Goal: Information Seeking & Learning: Learn about a topic

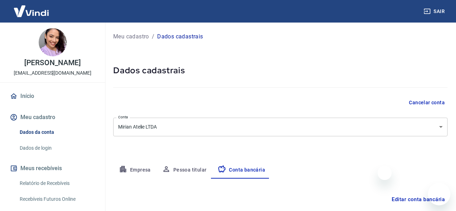
select select "1"
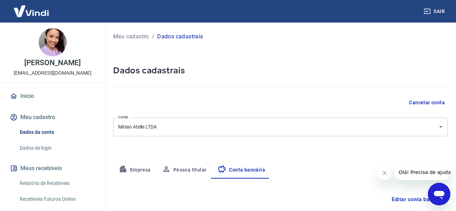
click at [38, 15] on img at bounding box center [31, 10] width 46 height 21
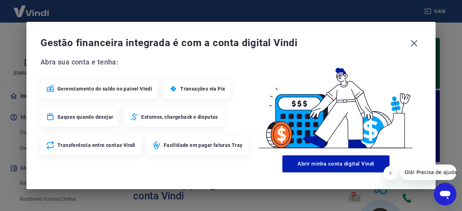
click at [386, 167] on button "Fechar mensagem da empresa" at bounding box center [390, 173] width 14 height 14
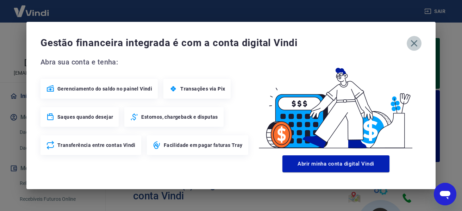
click at [414, 45] on icon "button" at bounding box center [413, 43] width 11 height 11
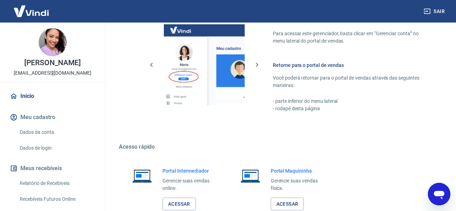
scroll to position [492, 0]
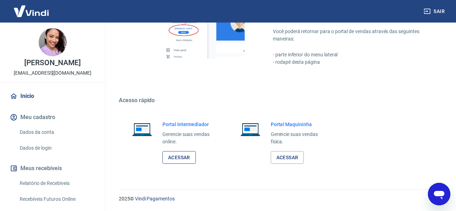
click at [186, 156] on link "Acessar" at bounding box center [179, 157] width 33 height 13
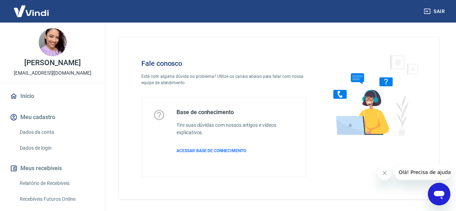
click at [434, 194] on icon "Abrir janela de mensagens" at bounding box center [439, 194] width 13 height 13
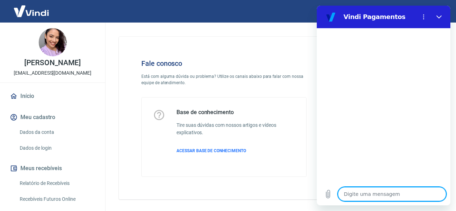
click at [381, 193] on textarea at bounding box center [392, 194] width 108 height 14
type textarea "O"
type textarea "x"
type textarea "Ol"
type textarea "x"
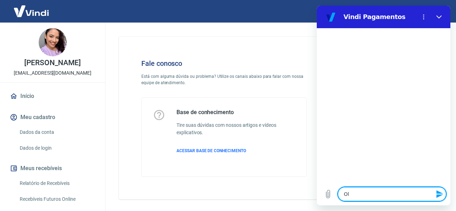
type textarea "[PERSON_NAME]"
type textarea "x"
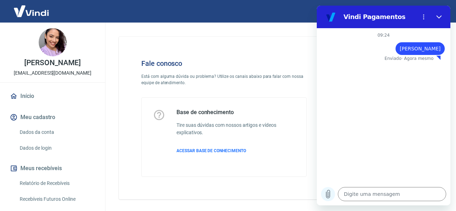
click at [332, 197] on icon "Carregar arquivo" at bounding box center [328, 194] width 8 height 8
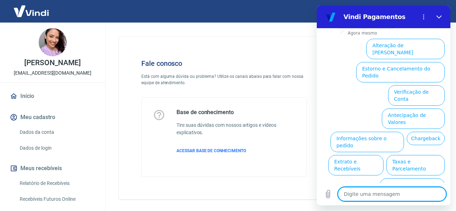
scroll to position [115, 0]
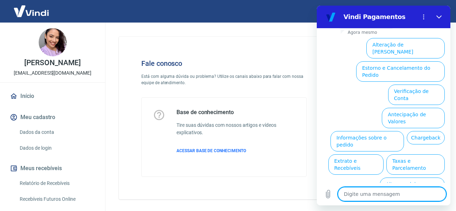
type textarea "x"
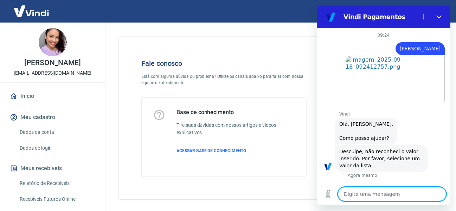
scroll to position [27, 0]
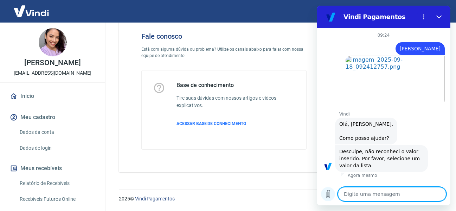
type textarea "o"
type textarea "x"
type textarea "ol"
type textarea "x"
type textarea "olá"
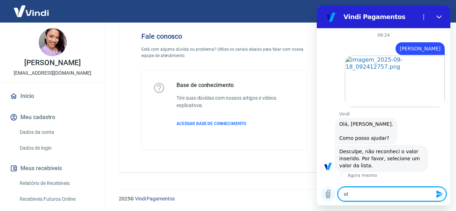
type textarea "x"
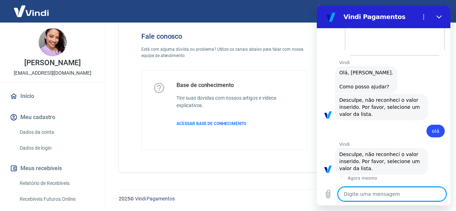
scroll to position [0, 0]
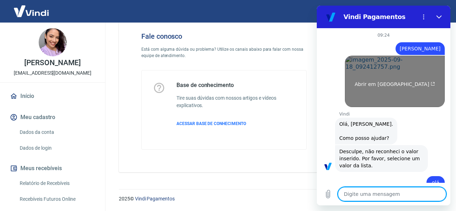
click at [402, 64] on link "Abrir em nova aba" at bounding box center [395, 81] width 100 height 51
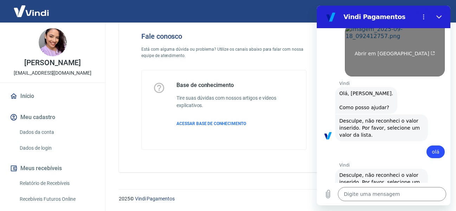
scroll to position [51, 0]
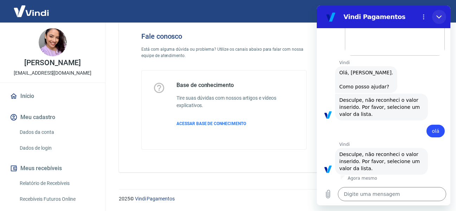
click at [441, 16] on icon "Fechar" at bounding box center [439, 16] width 5 height 3
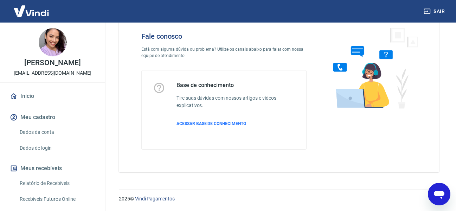
click at [440, 196] on icon "Abrir janela de mensagens" at bounding box center [439, 195] width 11 height 8
type textarea "x"
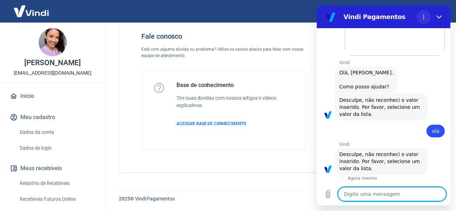
click at [422, 20] on button "Menu de opções" at bounding box center [424, 17] width 14 height 14
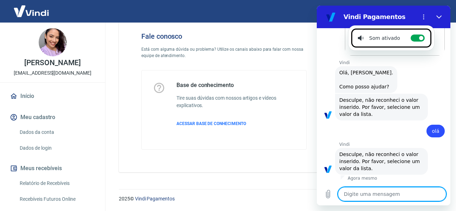
click at [390, 193] on textarea at bounding box center [392, 194] width 108 height 14
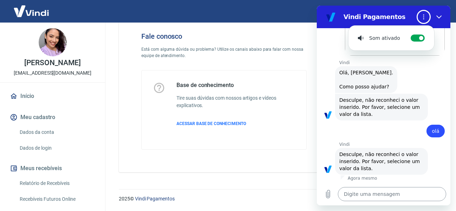
click at [390, 193] on textarea at bounding box center [392, 194] width 108 height 14
click at [451, 82] on div "Fale conosco Está com alguma dúvida ou problema? Utilize os canais abaixo para …" at bounding box center [279, 87] width 354 height 185
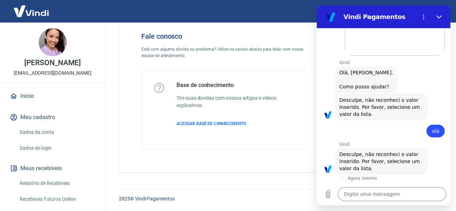
click at [424, 84] on div "Vindi diz: Olá, Marcilene Alves Machado. Como posso ajudar?" at bounding box center [387, 78] width 128 height 27
click at [400, 182] on div at bounding box center [384, 182] width 134 height 0
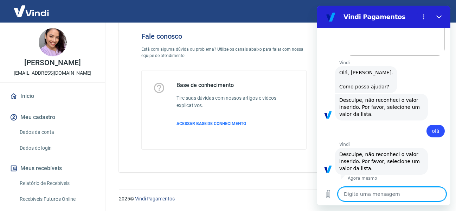
click at [394, 196] on textarea at bounding box center [392, 194] width 108 height 14
type textarea "b"
type textarea "x"
type textarea "bi"
type textarea "x"
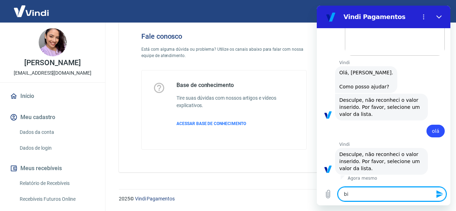
type textarea "b"
type textarea "x"
type textarea "bo"
type textarea "x"
type textarea "bom"
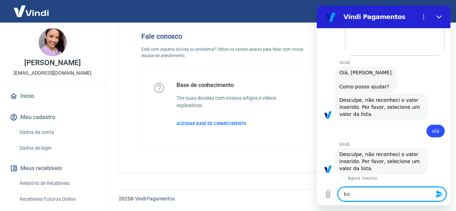
type textarea "x"
type textarea "bom"
type textarea "x"
type textarea "bom d"
type textarea "x"
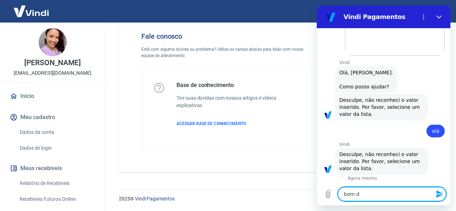
type textarea "bom di"
type textarea "x"
type textarea "bom dia"
type textarea "x"
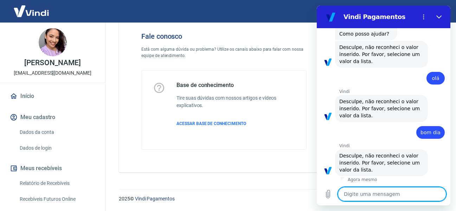
scroll to position [106, 0]
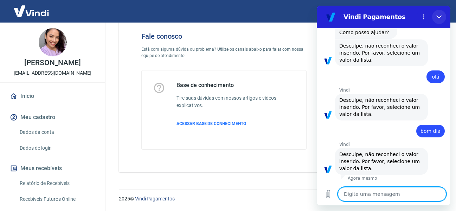
click at [440, 13] on button "Fechar" at bounding box center [439, 17] width 14 height 14
type textarea "x"
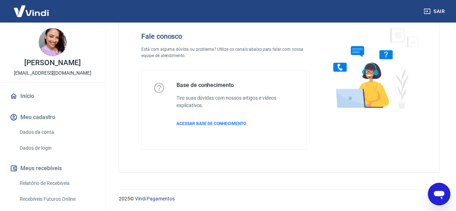
click at [440, 10] on button "Sair" at bounding box center [435, 11] width 25 height 13
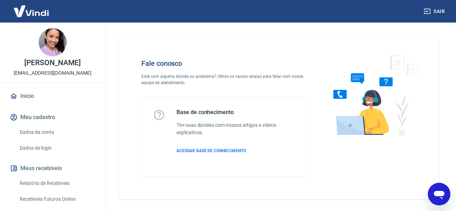
click at [431, 195] on div "Abrir janela de mensagens" at bounding box center [439, 193] width 21 height 21
click at [431, 195] on div "Fale conosco Está com alguma dúvida ou problema? Utilize os canais abaixo para …" at bounding box center [279, 118] width 321 height 163
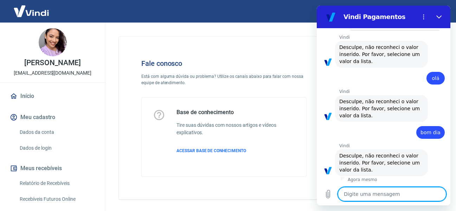
scroll to position [119, 0]
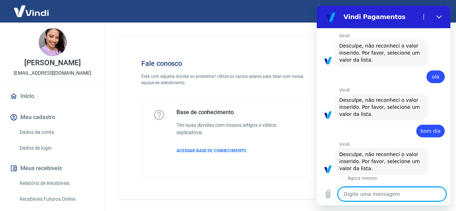
click at [403, 189] on textarea at bounding box center [392, 194] width 108 height 14
type textarea "b"
type textarea "x"
type textarea "bo"
type textarea "x"
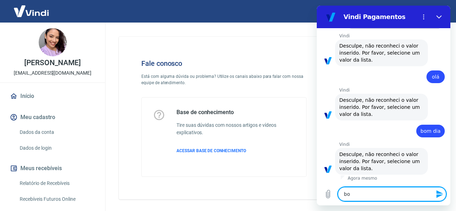
type textarea "bom"
type textarea "x"
type textarea "bom"
type textarea "x"
type textarea "bom d"
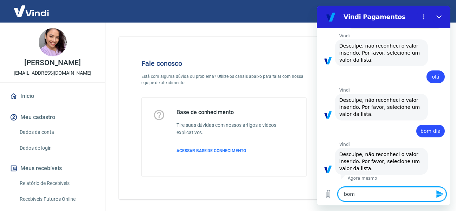
type textarea "x"
type textarea "bom di"
type textarea "x"
type textarea "bom dia"
type textarea "x"
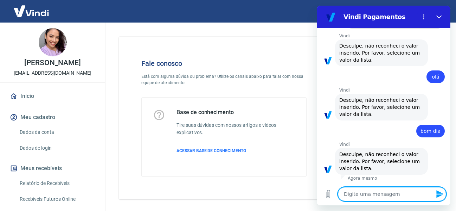
type textarea "3"
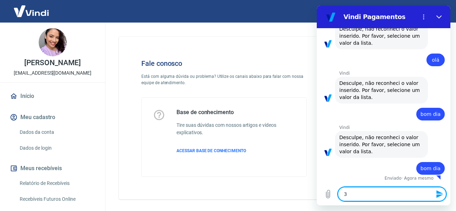
type textarea "x"
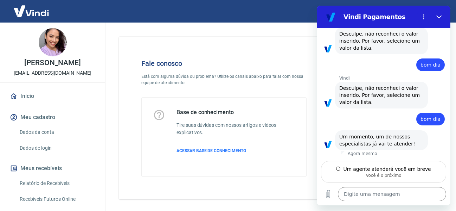
scroll to position [185, 0]
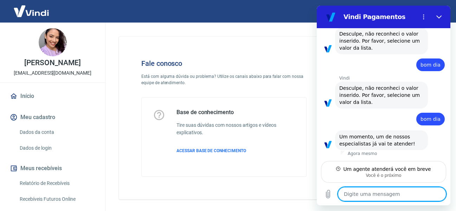
click at [418, 146] on span "Um momento, um de nossos especialistas já vai te atender!" at bounding box center [382, 140] width 84 height 14
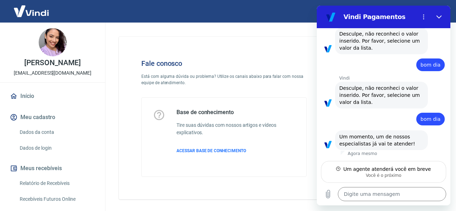
type textarea "x"
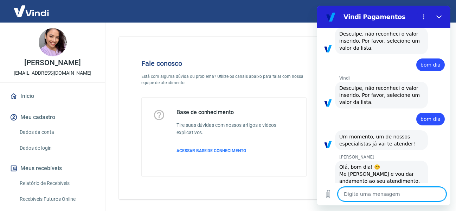
scroll to position [212, 0]
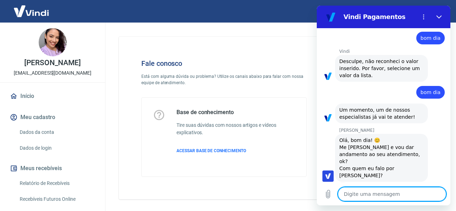
click at [378, 193] on textarea at bounding box center [392, 194] width 108 height 14
type textarea "B"
type textarea "x"
type textarea "Bo"
type textarea "x"
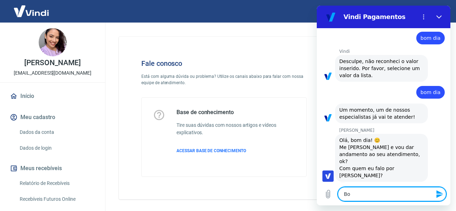
type textarea "Bom"
type textarea "x"
type textarea "Bom"
type textarea "x"
type textarea "Bom d"
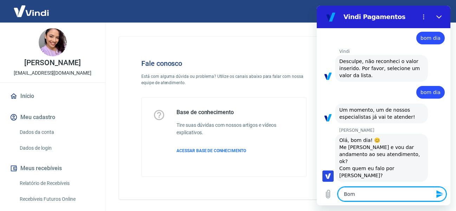
type textarea "x"
type textarea "Bom di"
type textarea "x"
type textarea "Bom dia"
type textarea "x"
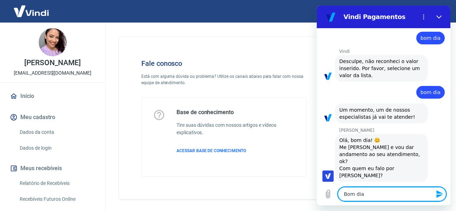
type textarea "Bom dia"
type textarea "x"
type textarea "Bom dia A"
type textarea "x"
type textarea "Bom dia An"
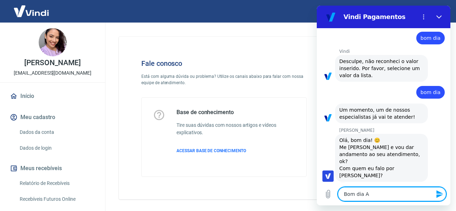
type textarea "x"
type textarea "Bom dia And"
type textarea "x"
type textarea "Bom dia Andr"
type textarea "x"
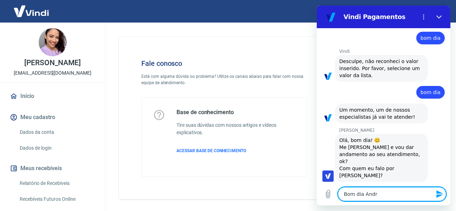
type textarea "Bom dia Andre"
type textarea "x"
type textarea "Bom dia Andrez"
type textarea "x"
type textarea "Bom dia Andrezz"
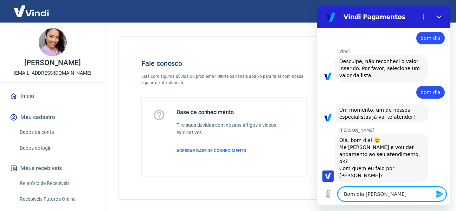
type textarea "x"
type textarea "Bom dia Andrezza"
type textarea "x"
type textarea "Bom dia Andrezza,"
type textarea "x"
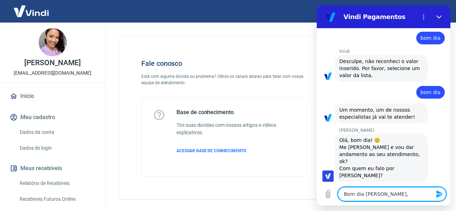
type textarea "Bom dia Andrezza,"
type textarea "x"
type textarea "Bom dia Andrezza, t"
type textarea "x"
type textarea "Bom dia Andrezza, tu"
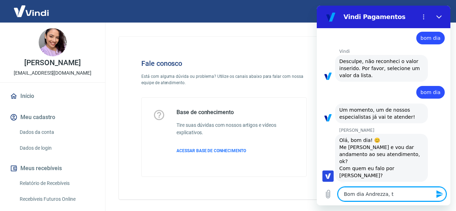
type textarea "x"
type textarea "Bom dia Andrezza, tud"
type textarea "x"
type textarea "Bom dia Andrezza, tudo"
type textarea "x"
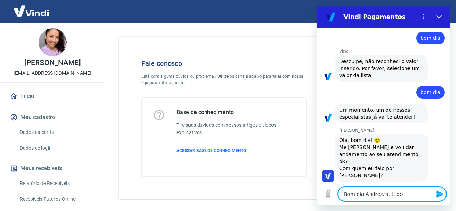
type textarea "Bom dia Andrezza, tudo"
type textarea "x"
type textarea "Bom dia Andrezza, tudo b"
type textarea "x"
type textarea "Bom dia Andrezza, tudo be"
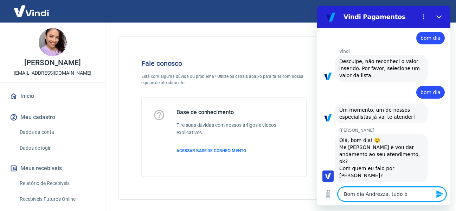
type textarea "x"
type textarea "Bom dia Andrezza, tudo bem"
type textarea "x"
type textarea "Bom dia Andrezza, tudo bem?"
type textarea "x"
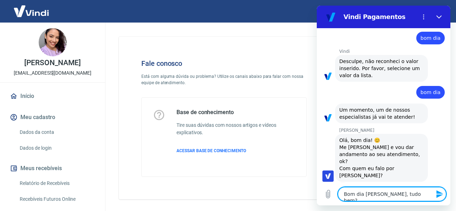
type textarea "Bom dia Andrezza, tudo bem?"
type textarea "x"
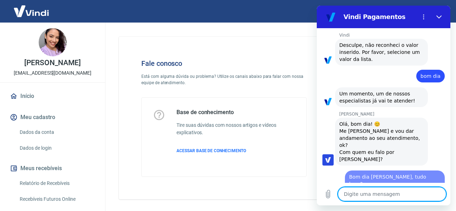
type textarea "x"
type textarea "f"
type textarea "x"
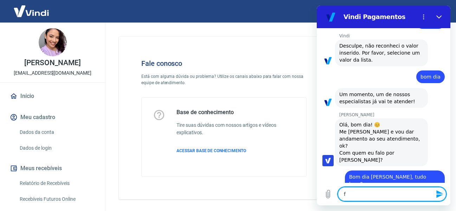
type textarea "fa"
type textarea "x"
type textarea "fal"
type textarea "x"
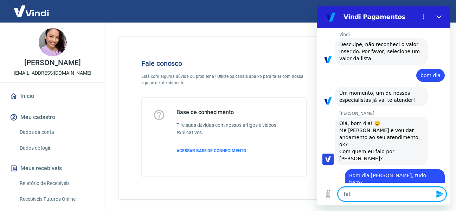
type textarea "fala"
type textarea "x"
type textarea "fala"
type textarea "x"
type textarea "fala c"
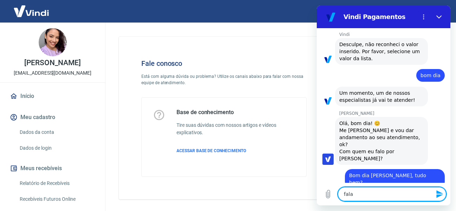
type textarea "x"
type textarea "fala co"
type textarea "x"
type textarea "fala com"
type textarea "x"
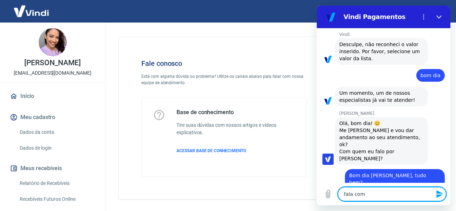
type textarea "fala com"
type textarea "x"
type textarea "fala com a"
type textarea "x"
type textarea "fala com a"
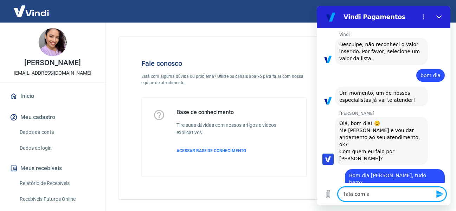
type textarea "x"
type textarea "fala com a M"
type textarea "x"
type textarea "fala com a Ma"
type textarea "x"
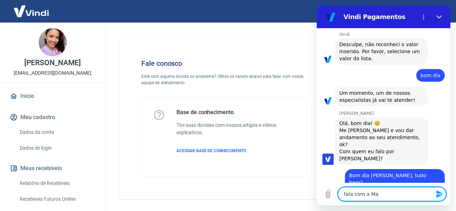
type textarea "fala com a Mar"
type textarea "x"
type textarea "fala com a Marc"
type textarea "x"
type textarea "fala com a Marci"
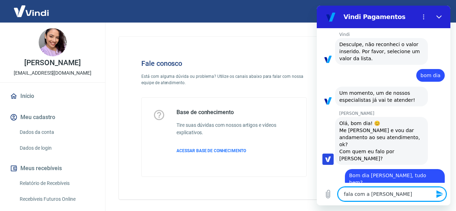
type textarea "x"
type textarea "fala com a Marcil"
type textarea "x"
type textarea "fala com a Marcile"
type textarea "x"
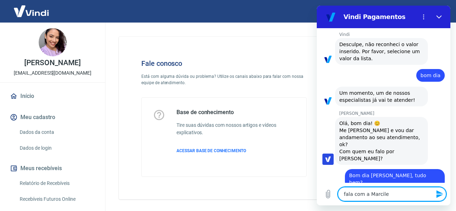
type textarea "fala com a Marcilen"
type textarea "x"
type textarea "fala com a Marcilene"
type textarea "x"
type textarea "fala com a Marcilene"
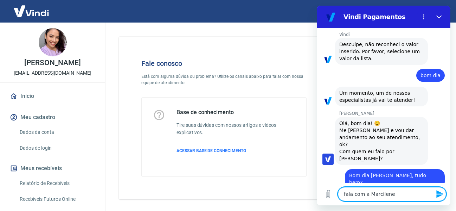
type textarea "x"
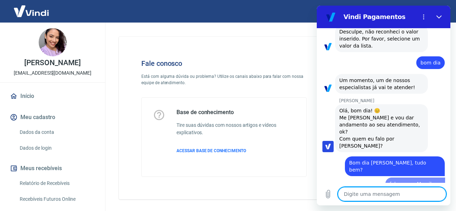
type textarea "e"
type textarea "x"
type textarea "eu"
type textarea "x"
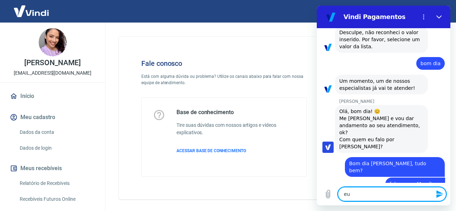
type textarea "eu"
type textarea "x"
type textarea "eu c"
type textarea "x"
type textarea "eu co"
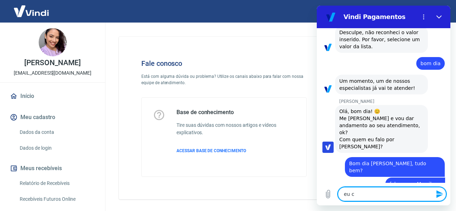
type textarea "x"
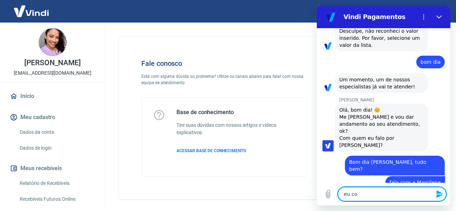
type textarea "eu com"
type textarea "x"
type textarea "eu come"
type textarea "x"
type textarea "eu comec"
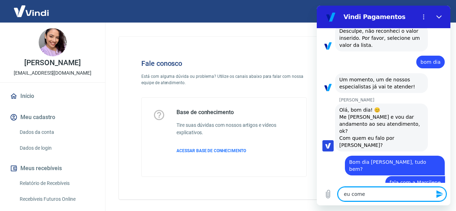
type textarea "x"
type textarea "eu comece"
type textarea "x"
type textarea "eu comecei"
type textarea "x"
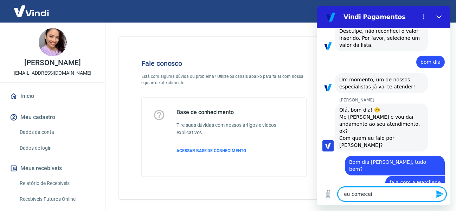
type textarea "eu comecei"
type textarea "x"
type textarea "eu comecei a"
type textarea "x"
type textarea "eu comecei a"
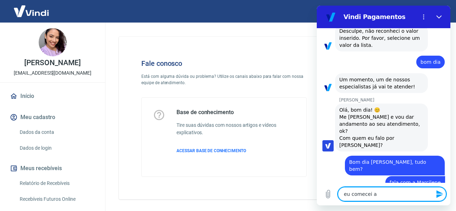
type textarea "x"
type textarea "eu comecei a u"
type textarea "x"
type textarea "eu comecei a us"
type textarea "x"
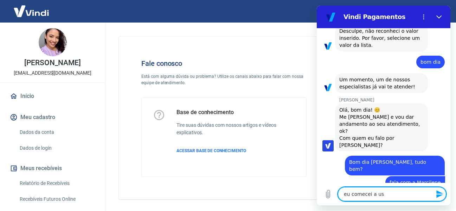
type textarea "eu comecei a usa"
type textarea "x"
type textarea "eu comecei a usar"
type textarea "x"
type textarea "eu comecei a usar"
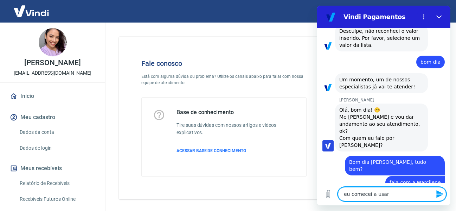
type textarea "x"
type textarea "eu comecei a usar a"
type textarea "x"
type textarea "eu comecei a usar a"
type textarea "x"
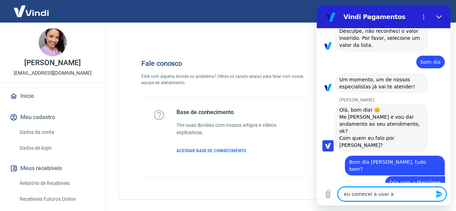
type textarea "eu comecei a usar a V"
type textarea "x"
type textarea "eu comecei a usar a Vi"
type textarea "x"
type textarea "eu comecei a usar a Vin"
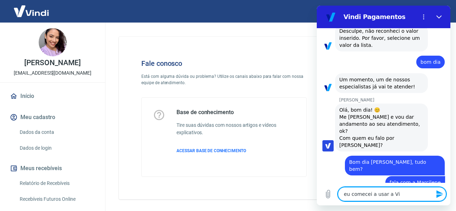
type textarea "x"
type textarea "eu comecei a usar a Vind"
type textarea "x"
type textarea "eu comecei a usar a Vindi"
type textarea "x"
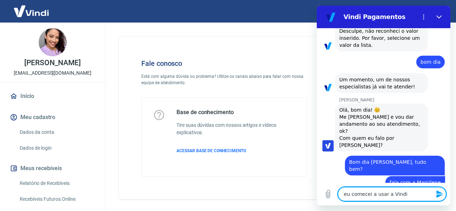
type textarea "eu comecei a usar a Vindi"
type textarea "x"
type textarea "eu comecei a usar a Vindi o"
type textarea "x"
type textarea "eu comecei a usar a Vindi on"
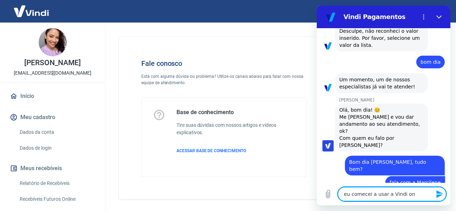
type textarea "x"
type textarea "eu comecei a usar a Vindi ont"
type textarea "x"
type textarea "eu comecei a usar a Vindi onte"
type textarea "x"
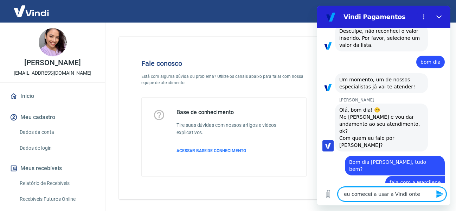
type textarea "eu comecei a usar a Vindi ontem"
type textarea "x"
type textarea "eu comecei a usar a Vindi ontem,"
type textarea "x"
type textarea "eu comecei a usar a Vindi ontem,"
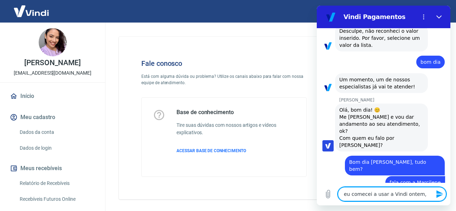
type textarea "x"
type textarea "eu comecei a usar a Vindi ontem, e"
type textarea "x"
type textarea "eu comecei a usar a Vindi ontem, es"
type textarea "x"
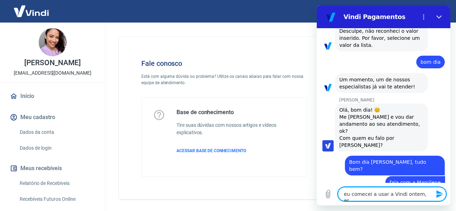
type textarea "eu comecei a usar a Vindi ontem, est"
type textarea "x"
type textarea "eu comecei a usar a Vindi ontem, esto"
type textarea "x"
type textarea "eu comecei a usar a Vindi ontem, estou"
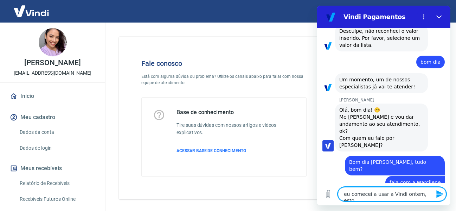
type textarea "x"
type textarea "eu comecei a usar a Vindi ontem, estou"
type textarea "x"
type textarea "eu comecei a usar a Vindi ontem, estou c"
type textarea "x"
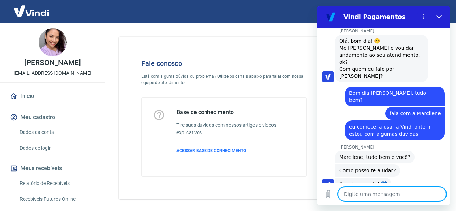
scroll to position [312, 0]
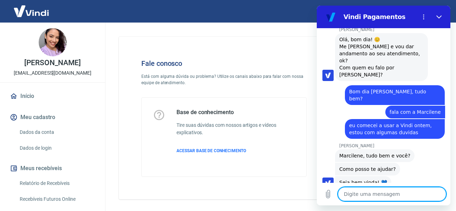
click at [378, 193] on textarea at bounding box center [392, 194] width 108 height 14
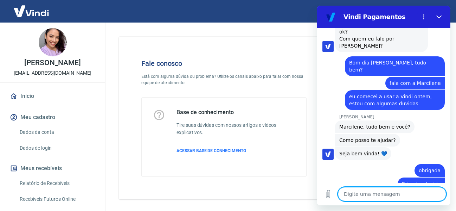
scroll to position [343, 0]
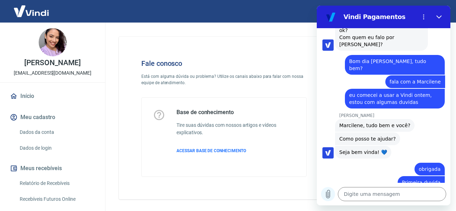
click at [327, 196] on icon "Carregar arquivo" at bounding box center [329, 194] width 4 height 8
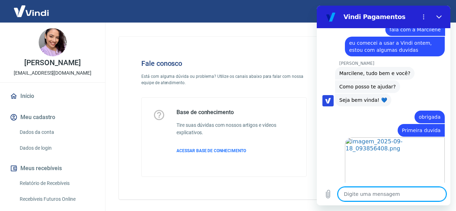
scroll to position [418, 0]
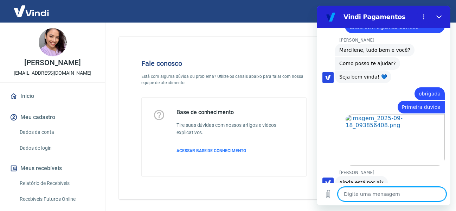
click at [400, 189] on textarea at bounding box center [392, 194] width 108 height 14
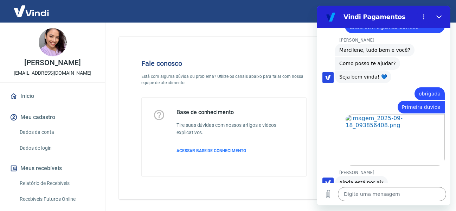
click at [337, 200] on div "Digite uma mensagem x" at bounding box center [384, 194] width 134 height 23
click at [329, 191] on icon "Carregar arquivo" at bounding box center [328, 194] width 8 height 8
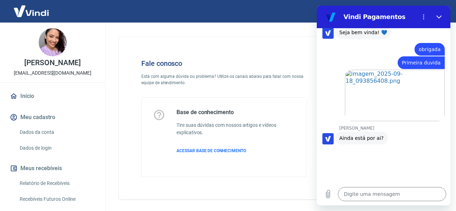
scroll to position [462, 0]
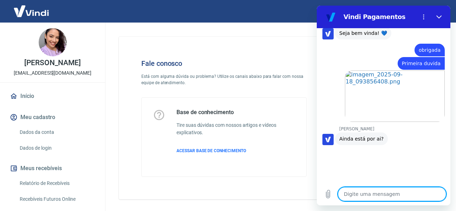
click at [395, 189] on textarea at bounding box center [392, 194] width 108 height 14
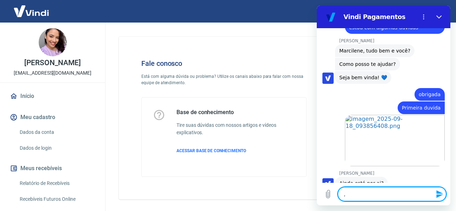
scroll to position [401, 0]
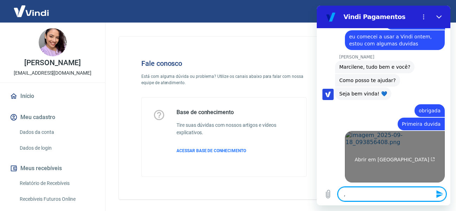
click at [375, 151] on link "Abrir em nova aba" at bounding box center [395, 156] width 100 height 51
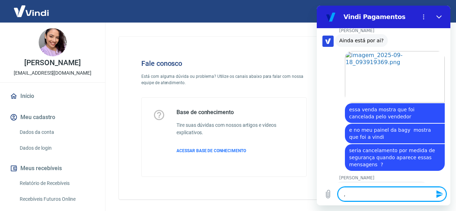
scroll to position [640, 0]
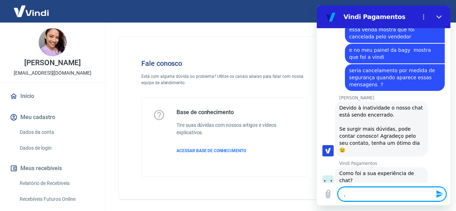
click at [427, 196] on button "Ruim 👎" at bounding box center [429, 206] width 32 height 20
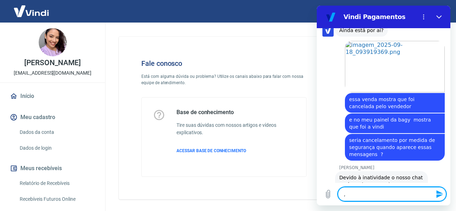
scroll to position [640, 0]
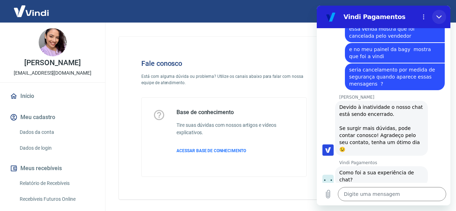
click at [441, 16] on icon "Fechar" at bounding box center [439, 16] width 5 height 3
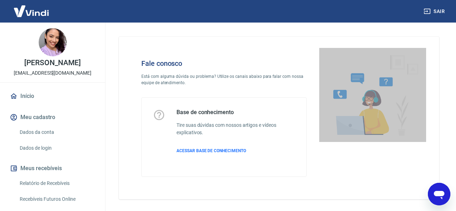
click at [441, 193] on icon "Abrir janela de mensagens" at bounding box center [439, 195] width 11 height 8
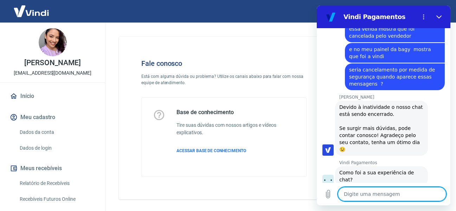
click at [367, 194] on textarea at bounding box center [392, 194] width 108 height 14
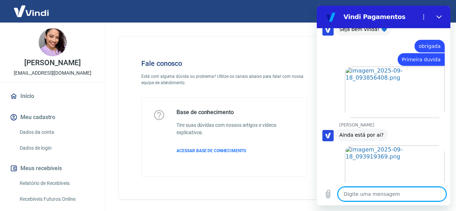
scroll to position [478, 0]
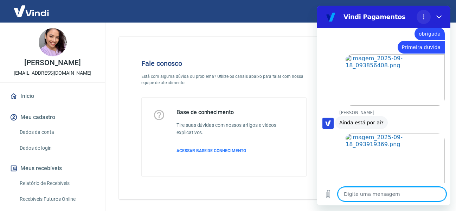
click at [424, 18] on icon "Menu de opções" at bounding box center [424, 17] width 6 height 6
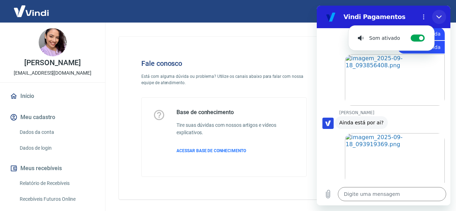
click at [443, 19] on button "Fechar" at bounding box center [439, 17] width 14 height 14
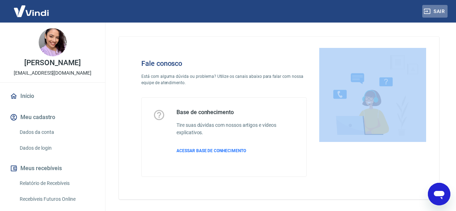
click at [439, 11] on button "Sair" at bounding box center [435, 11] width 25 height 13
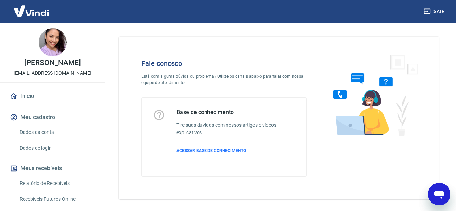
click at [444, 193] on icon "Abrir janela de mensagens" at bounding box center [439, 195] width 11 height 8
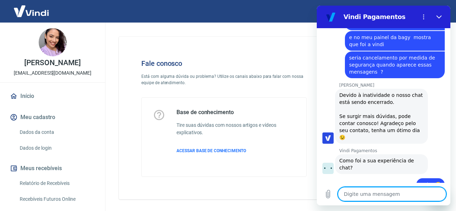
scroll to position [654, 0]
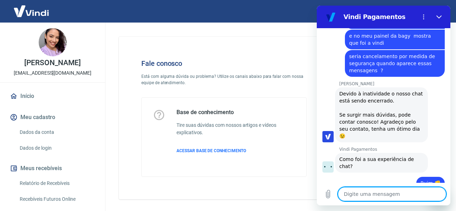
click at [412, 193] on textarea at bounding box center [392, 194] width 108 height 14
type textarea "b"
type textarea "x"
type textarea "bo"
type textarea "x"
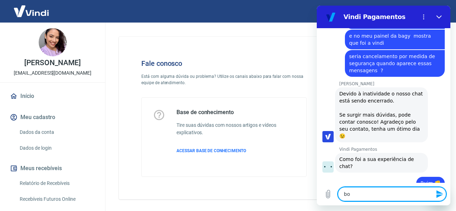
type textarea "bom"
type textarea "x"
type textarea "bom"
type textarea "x"
type textarea "bom d"
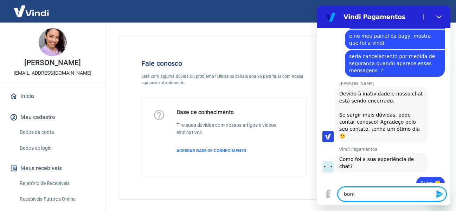
type textarea "x"
type textarea "bom di"
type textarea "x"
type textarea "bom dia"
type textarea "x"
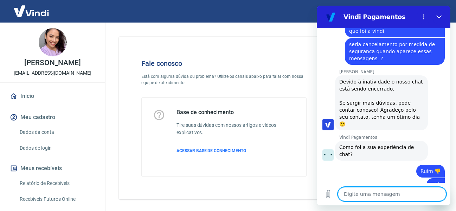
scroll to position [667, 0]
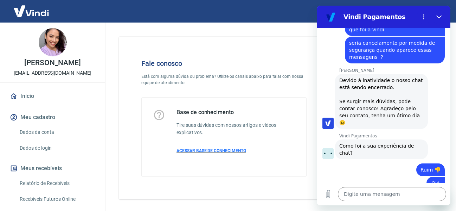
click at [208, 151] on span "ACESSAR BASE DE CONHECIMENTO" at bounding box center [212, 150] width 70 height 5
click at [440, 16] on icon "Fechar" at bounding box center [440, 17] width 6 height 6
type textarea "x"
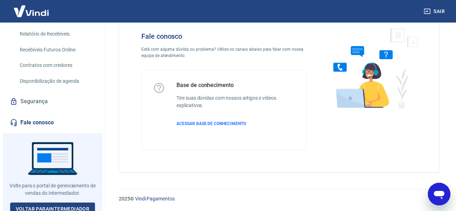
scroll to position [154, 0]
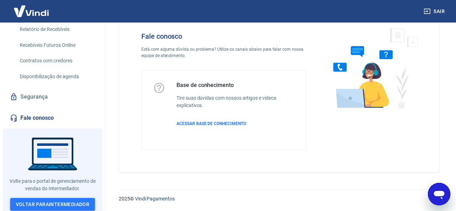
click at [85, 207] on link "Voltar para Intermediador" at bounding box center [52, 204] width 85 height 13
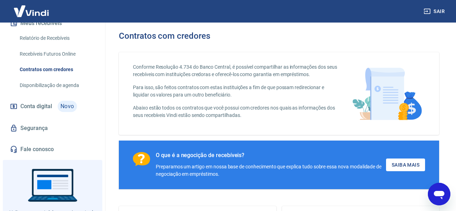
scroll to position [176, 0]
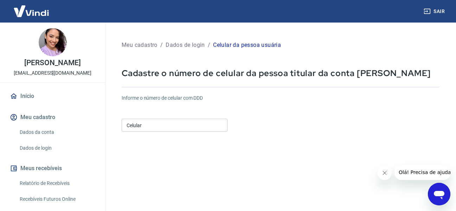
click at [207, 122] on input "Celular" at bounding box center [175, 125] width 106 height 13
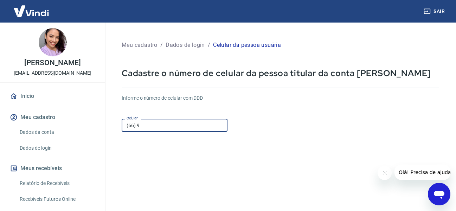
type input "[PHONE_NUMBER]"
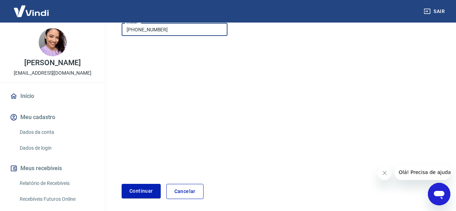
scroll to position [122, 0]
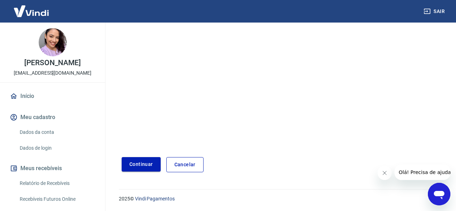
click at [128, 170] on button "Continuar" at bounding box center [141, 164] width 39 height 14
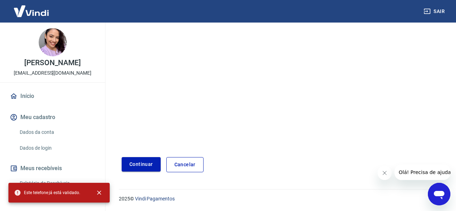
click at [149, 163] on button "Continuar" at bounding box center [141, 164] width 39 height 14
click at [450, 198] on div "2025 © Vindi Pagamentos" at bounding box center [279, 196] width 354 height 30
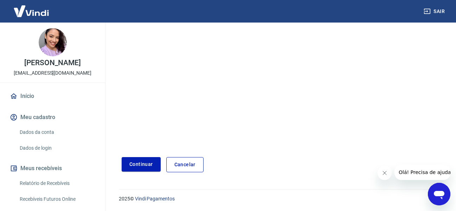
click at [445, 196] on icon "Abrir janela de mensagens" at bounding box center [439, 194] width 13 height 13
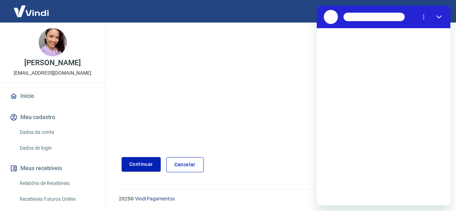
scroll to position [0, 0]
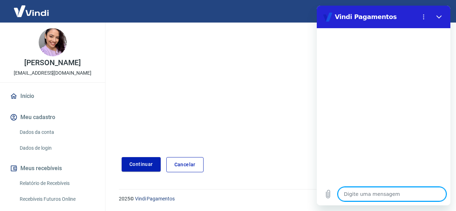
type textarea "b"
type textarea "x"
type textarea "bo"
type textarea "x"
type textarea "bom"
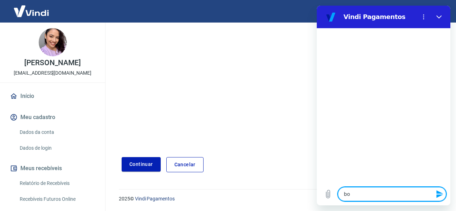
type textarea "x"
type textarea "bom"
type textarea "x"
type textarea "bom d"
type textarea "x"
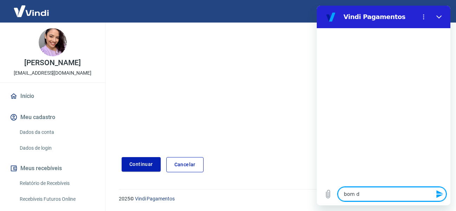
type textarea "bom di"
type textarea "x"
type textarea "bom dia"
type textarea "x"
type textarea "bom dia"
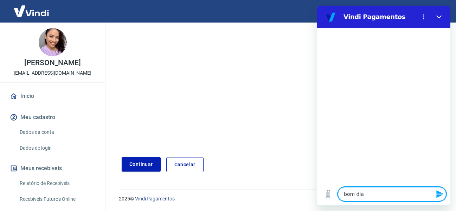
type textarea "x"
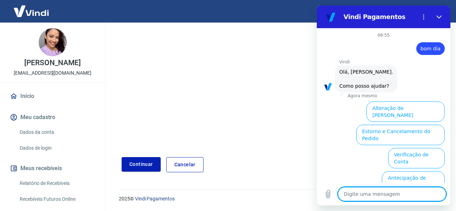
scroll to position [63, 0]
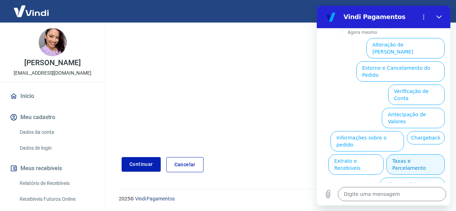
click at [395, 154] on button "Taxas e Parcelamento" at bounding box center [416, 164] width 58 height 20
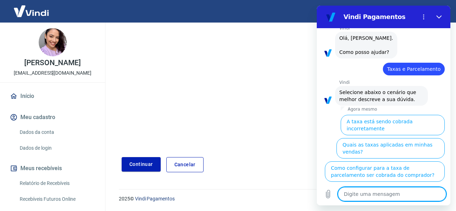
scroll to position [60, 0]
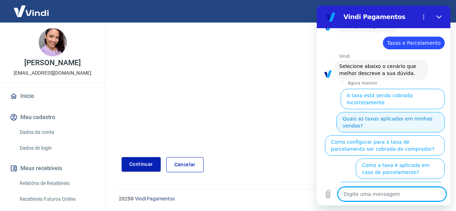
click at [400, 112] on button "Quais as taxas aplicadas em minhas vendas?" at bounding box center [391, 122] width 108 height 20
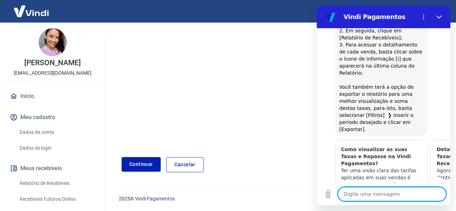
scroll to position [290, 0]
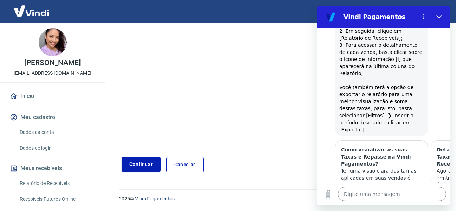
click at [38, 185] on link "Relatório de Recebíveis" at bounding box center [57, 183] width 80 height 14
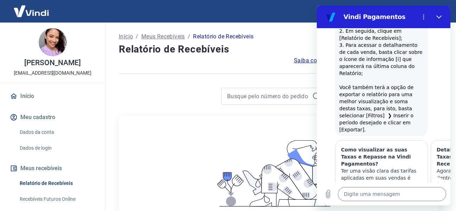
click at [447, 15] on section "Vindi Pagamentos" at bounding box center [384, 17] width 134 height 23
click at [440, 15] on icon "Fechar" at bounding box center [440, 17] width 6 height 6
type textarea "x"
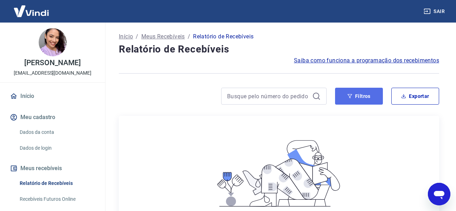
click at [364, 95] on button "Filtros" at bounding box center [359, 96] width 48 height 17
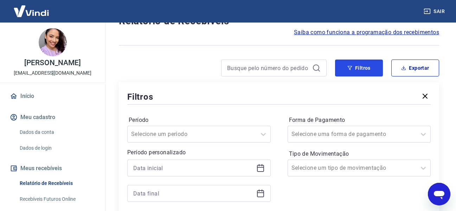
scroll to position [70, 0]
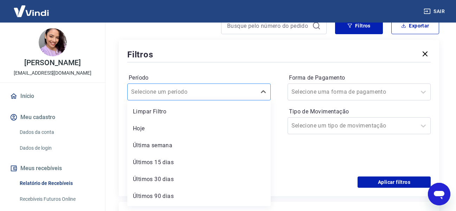
click at [240, 97] on div "Selecione um período" at bounding box center [192, 92] width 129 height 13
click at [217, 144] on div "Última semana" at bounding box center [199, 145] width 144 height 14
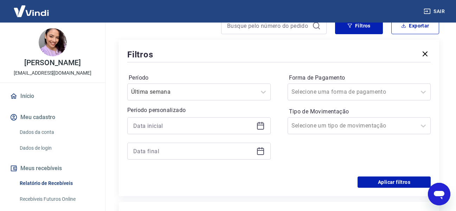
click at [258, 126] on icon at bounding box center [261, 125] width 8 height 8
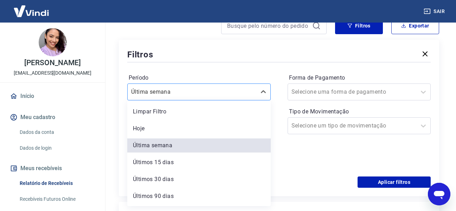
click at [251, 91] on div at bounding box center [192, 92] width 122 height 10
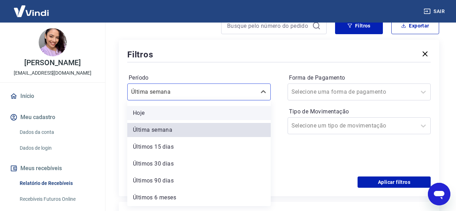
scroll to position [0, 0]
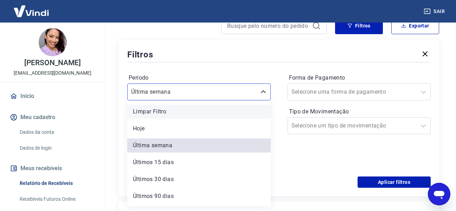
click at [206, 117] on div "Limpar Filtro" at bounding box center [199, 112] width 144 height 14
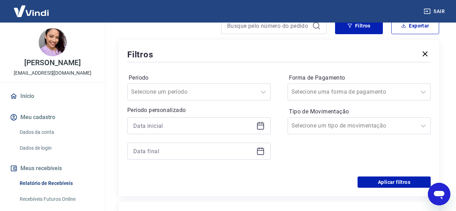
click at [259, 123] on icon at bounding box center [259, 123] width 1 height 2
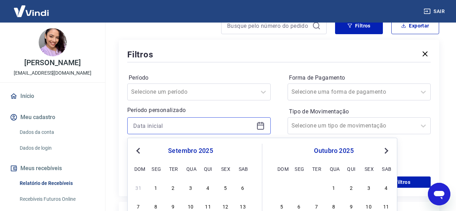
scroll to position [141, 0]
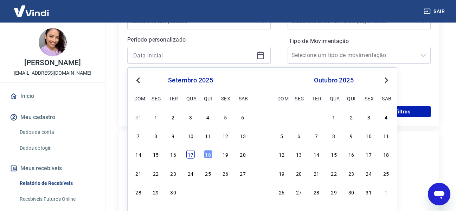
click at [190, 153] on div "17" at bounding box center [191, 154] width 8 height 8
type input "[DATE]"
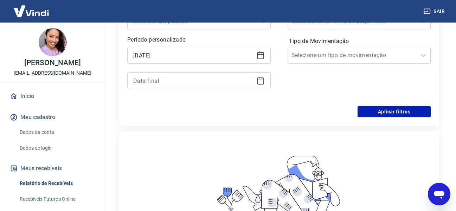
click at [258, 77] on icon at bounding box center [261, 80] width 8 height 8
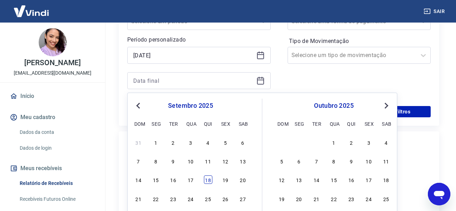
click at [212, 179] on div "18" at bounding box center [208, 179] width 8 height 8
type input "18/09/2025"
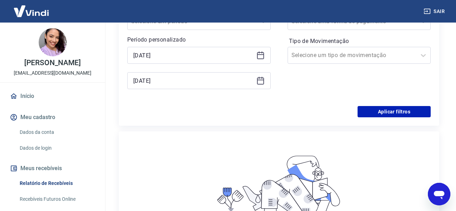
scroll to position [106, 0]
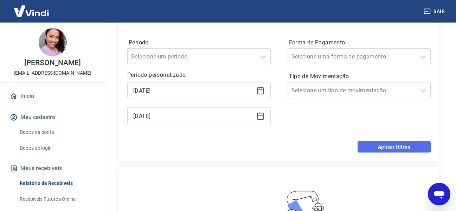
click at [383, 147] on button "Aplicar filtros" at bounding box center [394, 146] width 73 height 11
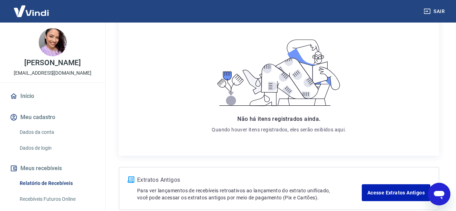
scroll to position [139, 0]
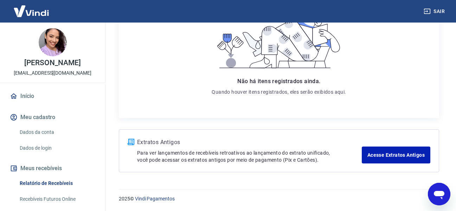
click at [439, 191] on icon "Abrir janela de mensagens" at bounding box center [439, 195] width 11 height 8
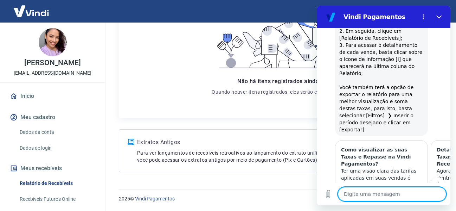
click at [238, 109] on div "Não há itens registrados ainda. Quando houver itens registrados, eles serão exi…" at bounding box center [279, 47] width 163 height 129
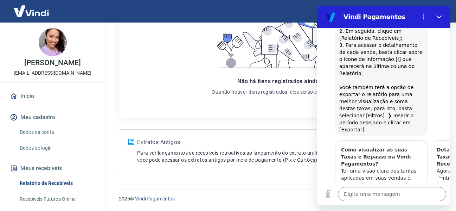
scroll to position [396, 0]
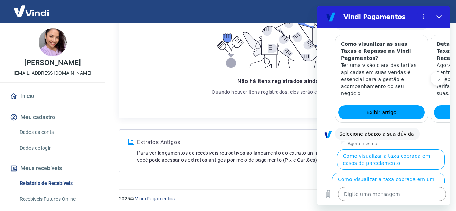
click at [390, 196] on button "Como visualizar o total de taxas cobradas em minhas vendas" at bounding box center [390, 206] width 110 height 20
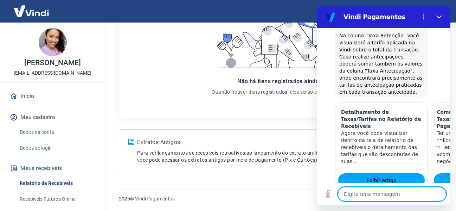
scroll to position [703, 0]
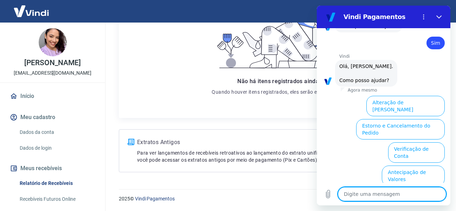
scroll to position [887, 0]
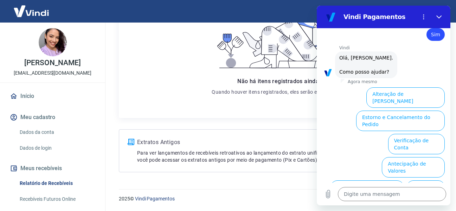
click at [380, 84] on ul "Alteração de Dados Cadastrais Estorno e Cancelamento do Pedido Verificação de C…" at bounding box center [384, 177] width 122 height 186
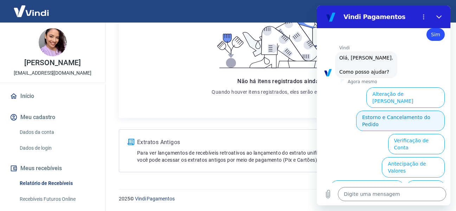
click at [380, 110] on button "Estorno e Cancelamento do Pedido" at bounding box center [400, 120] width 89 height 20
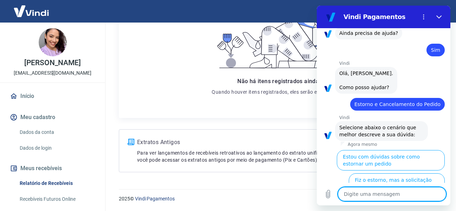
scroll to position [914, 0]
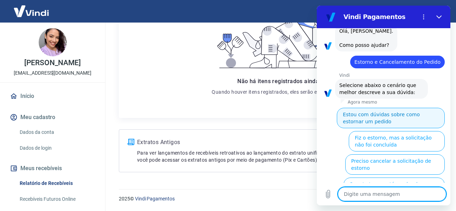
click at [365, 108] on button "Estou com dúvidas sobre como estornar um pedido" at bounding box center [391, 118] width 108 height 20
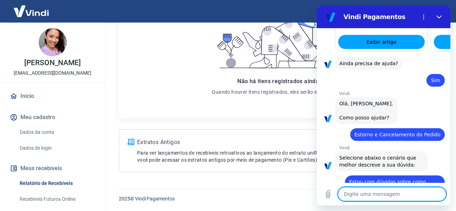
scroll to position [891, 0]
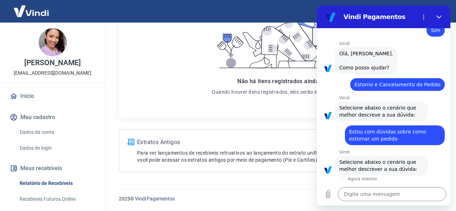
click at [408, 184] on button "Pagamento em Cartão de Crédito" at bounding box center [402, 194] width 85 height 20
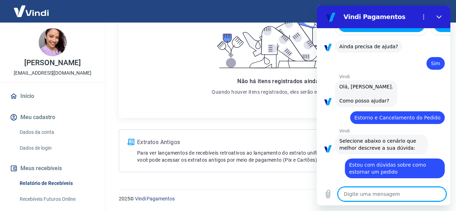
scroll to position [859, 0]
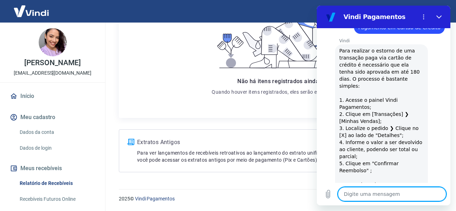
click at [213, 119] on div "Não há itens registrados ainda. Quando houver itens registrados, eles serão exi…" at bounding box center [279, 53] width 321 height 152
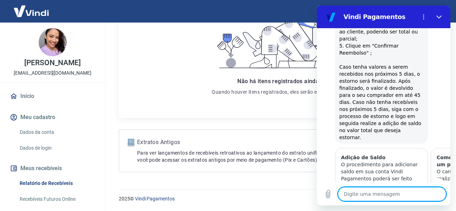
scroll to position [1184, 0]
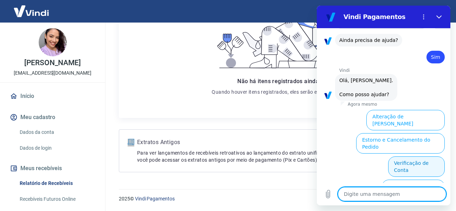
scroll to position [1368, 0]
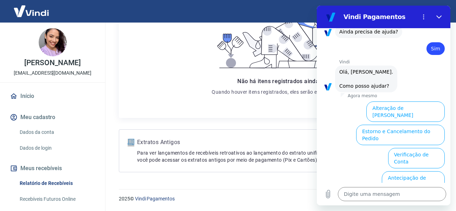
click at [407, 194] on button "Chargeback" at bounding box center [426, 200] width 38 height 13
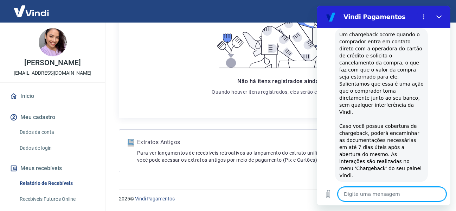
type textarea "x"
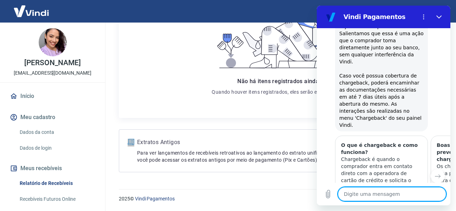
scroll to position [1578, 0]
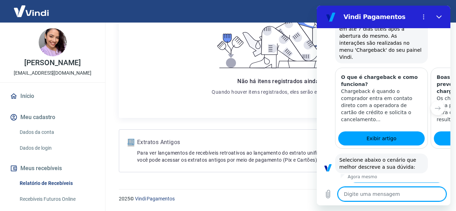
click at [372, 191] on textarea at bounding box center [392, 194] width 108 height 14
type textarea "f"
type textarea "x"
type textarea "fa"
type textarea "x"
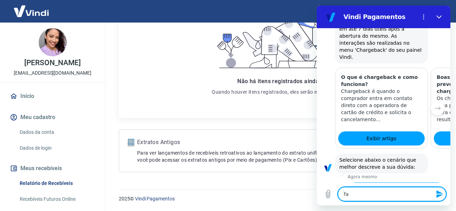
type textarea "fal"
type textarea "x"
type textarea "fala"
type textarea "x"
type textarea "falar"
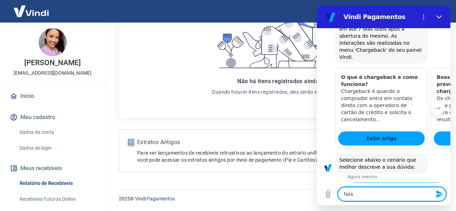
type textarea "x"
type textarea "falar"
type textarea "x"
type textarea "falar c"
type textarea "x"
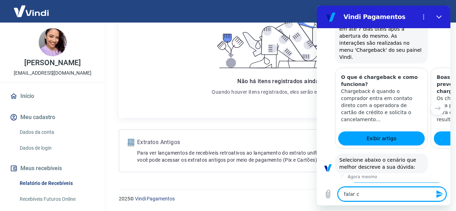
type textarea "falar co"
type textarea "x"
type textarea "falar com"
type textarea "x"
type textarea "falar com"
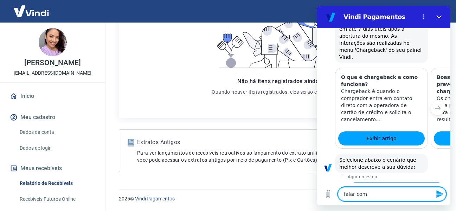
type textarea "x"
type textarea "falar com e"
type textarea "x"
type textarea "falar com es"
type textarea "x"
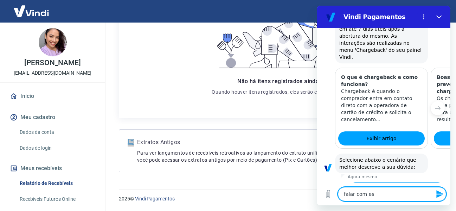
type textarea "falar com esp"
type textarea "x"
type textarea "falar com espe"
type textarea "x"
type textarea "falar com espec"
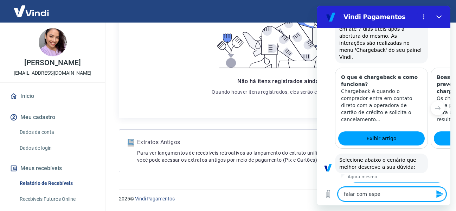
type textarea "x"
type textarea "falar com especi"
type textarea "x"
type textarea "falar com especia"
type textarea "x"
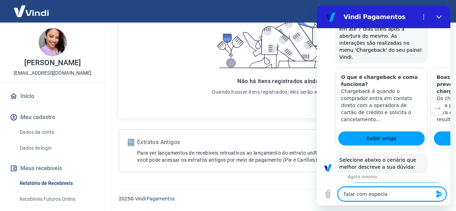
type textarea "falar com especial"
type textarea "x"
type textarea "falar com especiali"
type textarea "x"
type textarea "falar com especialis"
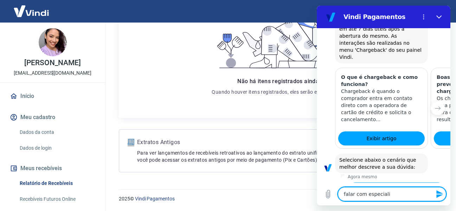
type textarea "x"
type textarea "falar com especialist"
type textarea "x"
type textarea "falar com especialista"
type textarea "x"
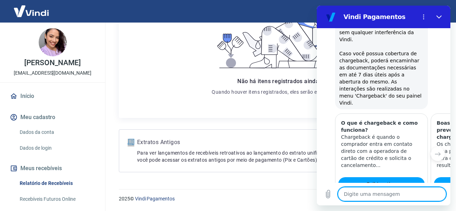
scroll to position [1534, 0]
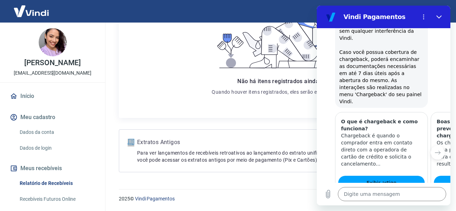
type textarea "x"
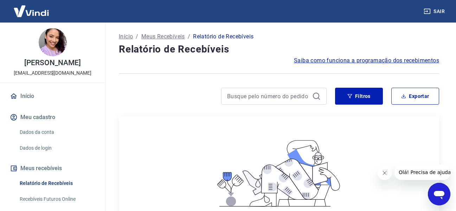
click at [314, 99] on icon at bounding box center [316, 96] width 8 height 8
click at [314, 97] on icon at bounding box center [316, 96] width 6 height 6
click at [366, 98] on button "Filtros" at bounding box center [359, 96] width 48 height 17
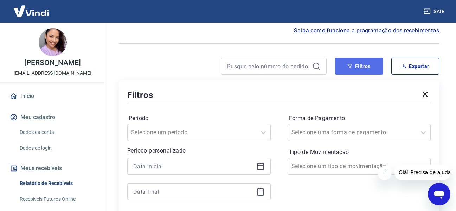
scroll to position [70, 0]
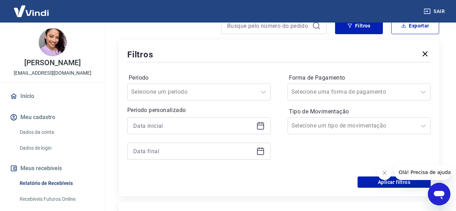
click at [264, 126] on icon at bounding box center [260, 125] width 7 height 7
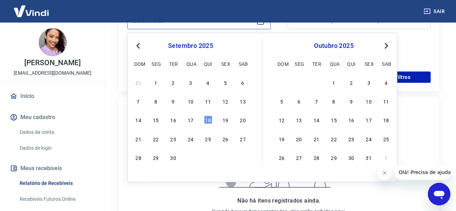
scroll to position [176, 0]
click at [191, 122] on div "17" at bounding box center [191, 119] width 8 height 8
type input "[DATE]"
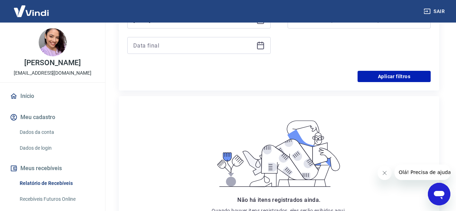
scroll to position [141, 0]
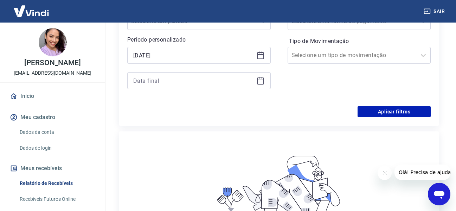
click at [260, 85] on div at bounding box center [199, 80] width 144 height 17
click at [262, 83] on icon at bounding box center [261, 80] width 8 height 8
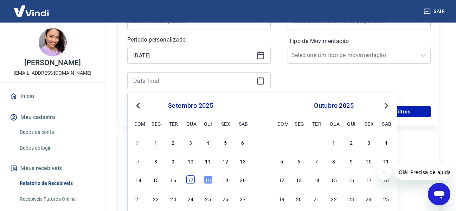
click at [191, 183] on div "17" at bounding box center [191, 179] width 8 height 8
type input "[DATE]"
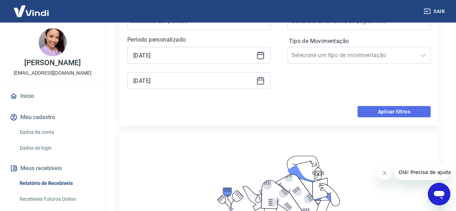
click at [413, 109] on button "Aplicar filtros" at bounding box center [394, 111] width 73 height 11
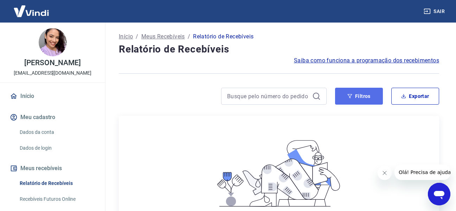
click at [365, 97] on button "Filtros" at bounding box center [359, 96] width 48 height 17
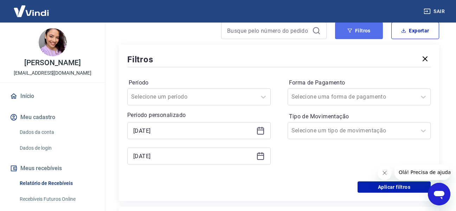
scroll to position [70, 0]
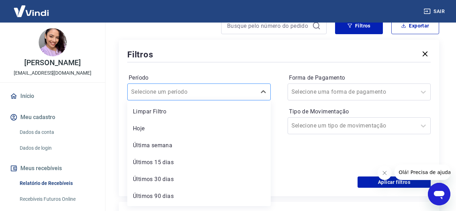
click at [230, 87] on div at bounding box center [192, 92] width 122 height 10
click at [207, 143] on div "Última semana" at bounding box center [199, 145] width 144 height 14
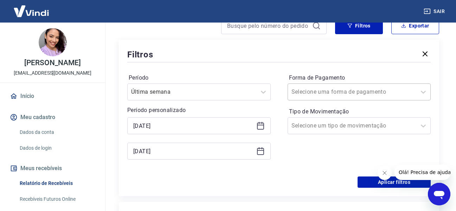
click at [351, 93] on input "Forma de Pagamento" at bounding box center [327, 92] width 71 height 8
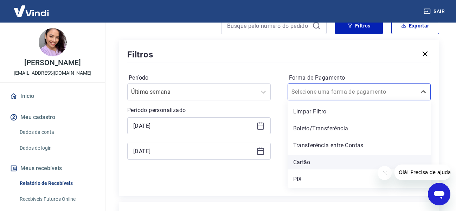
click at [323, 165] on div "Cartão" at bounding box center [360, 162] width 144 height 14
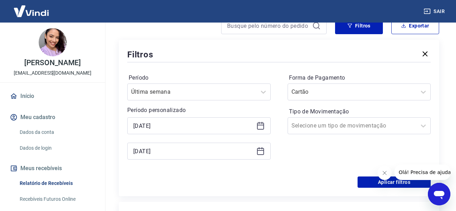
click at [337, 134] on div "Forma de Pagamento Cartão Tipo de Movimentação Selecione um tipo de movimentação" at bounding box center [360, 120] width 144 height 96
click at [337, 130] on div at bounding box center [353, 126] width 122 height 10
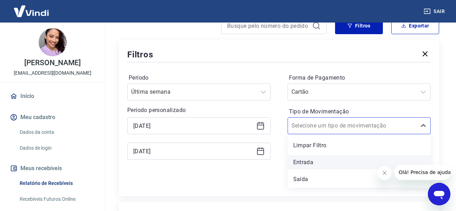
click at [323, 160] on div "Entrada" at bounding box center [360, 162] width 144 height 14
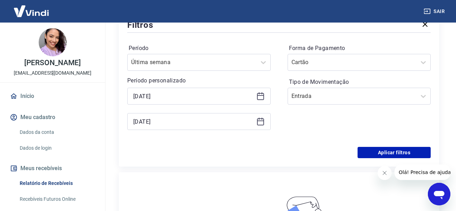
scroll to position [141, 0]
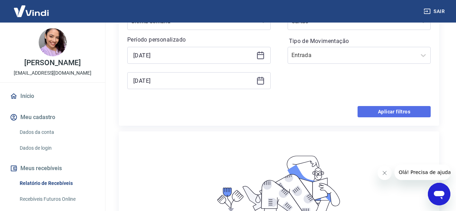
click at [385, 108] on button "Aplicar filtros" at bounding box center [394, 111] width 73 height 11
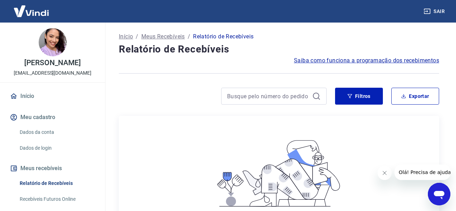
click at [440, 194] on icon "Abrir janela de mensagens" at bounding box center [439, 195] width 11 height 8
